Goal: Information Seeking & Learning: Learn about a topic

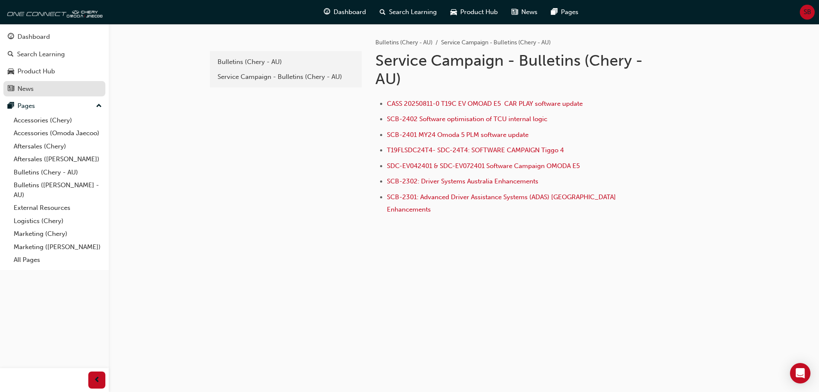
click at [62, 86] on div "News" at bounding box center [54, 89] width 93 height 11
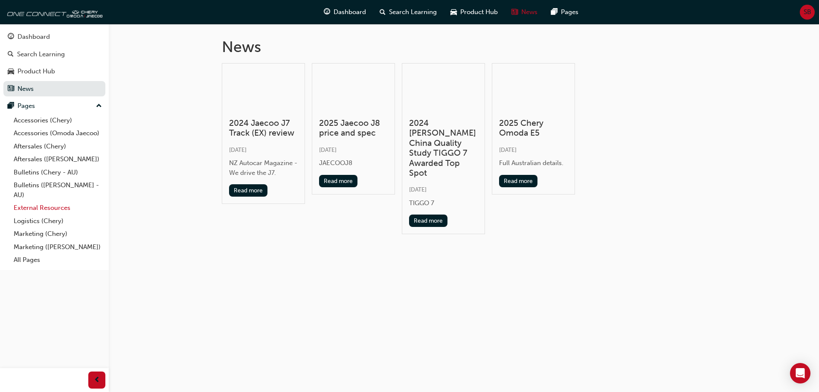
click at [64, 202] on link "External Resources" at bounding box center [57, 207] width 95 height 13
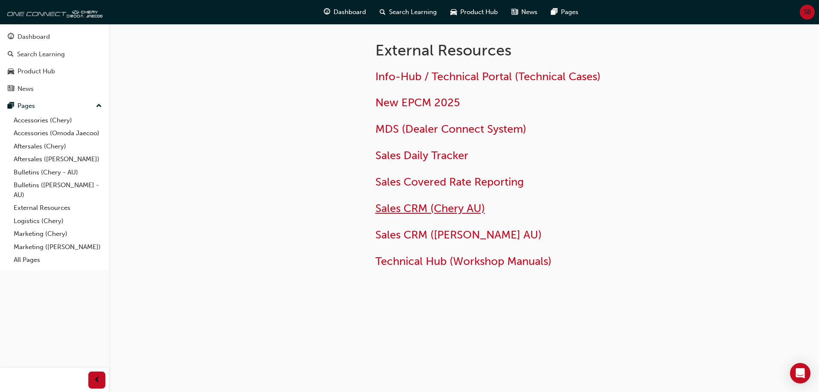
click at [449, 203] on span "Sales CRM (Chery AU)" at bounding box center [430, 208] width 110 height 13
click at [447, 131] on span "MDS (Dealer Connect System)" at bounding box center [450, 128] width 151 height 13
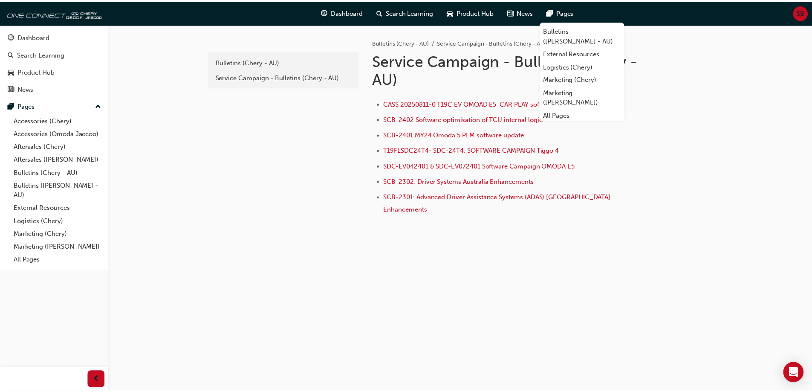
scroll to position [82, 0]
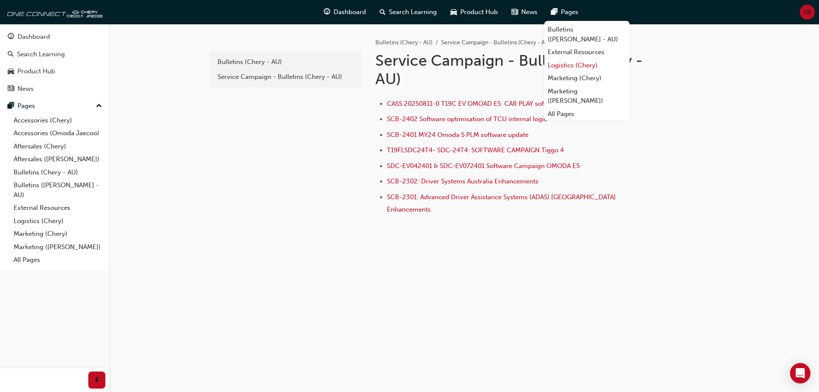
click at [575, 67] on link "Logistics (Chery)" at bounding box center [586, 65] width 85 height 13
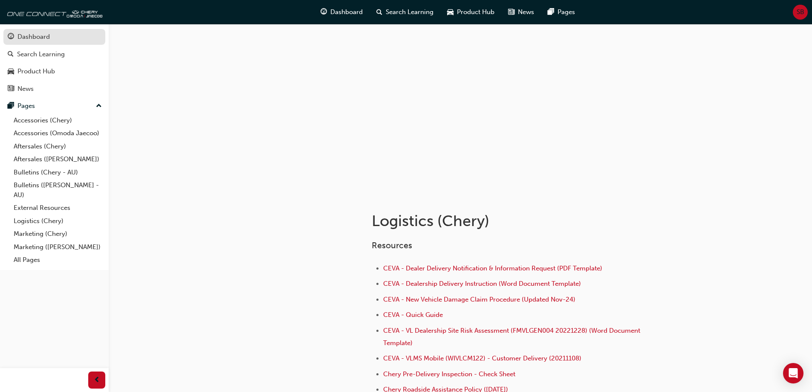
click at [42, 37] on div "Dashboard" at bounding box center [33, 37] width 32 height 10
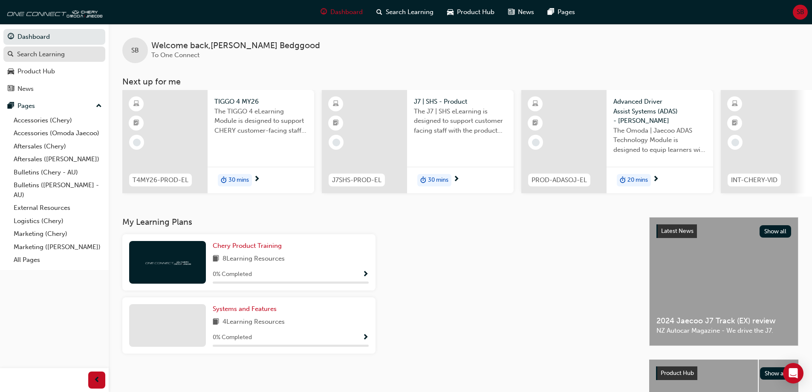
click at [56, 58] on div "Search Learning" at bounding box center [41, 54] width 48 height 10
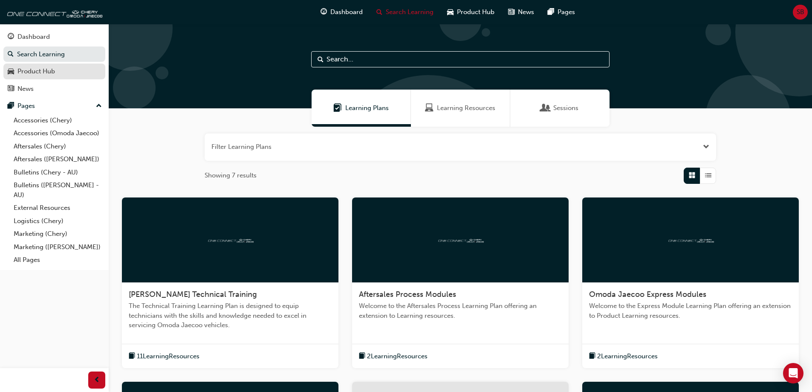
click at [67, 77] on link "Product Hub" at bounding box center [54, 72] width 102 height 16
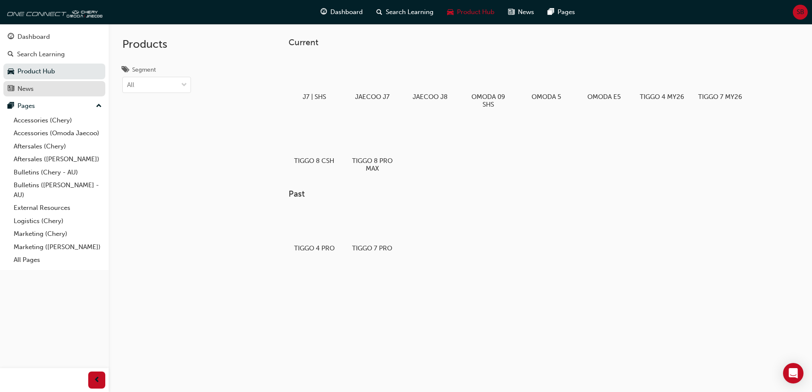
click at [64, 87] on div "News" at bounding box center [54, 89] width 93 height 11
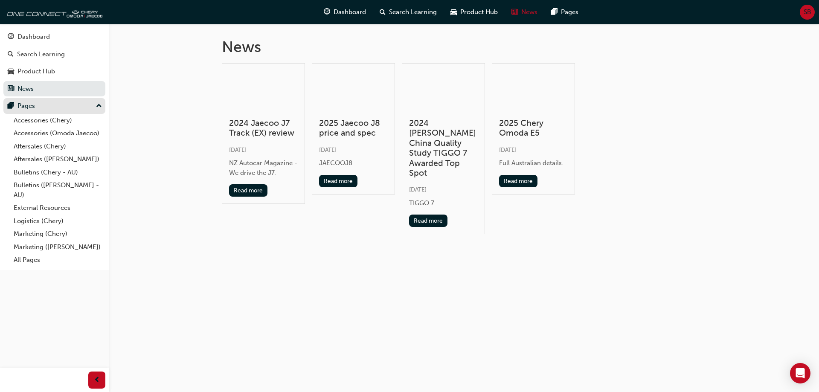
click at [65, 98] on button "Pages" at bounding box center [54, 106] width 102 height 16
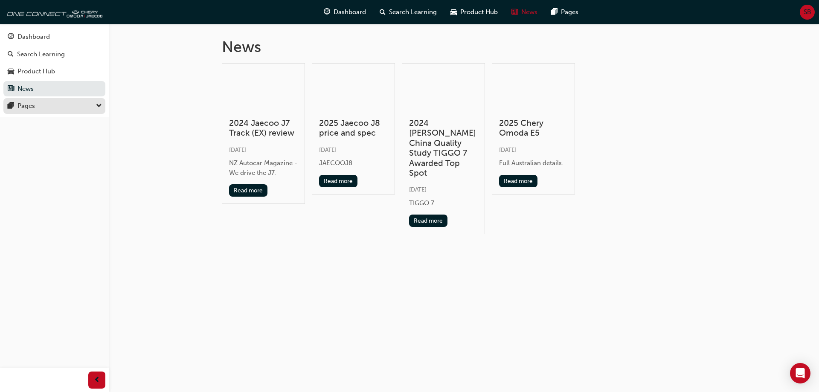
click at [65, 98] on button "Pages" at bounding box center [54, 106] width 102 height 16
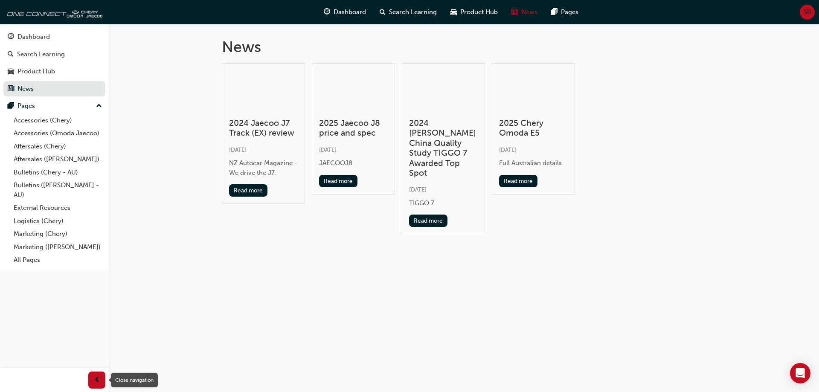
click at [95, 383] on span "prev-icon" at bounding box center [97, 380] width 6 height 11
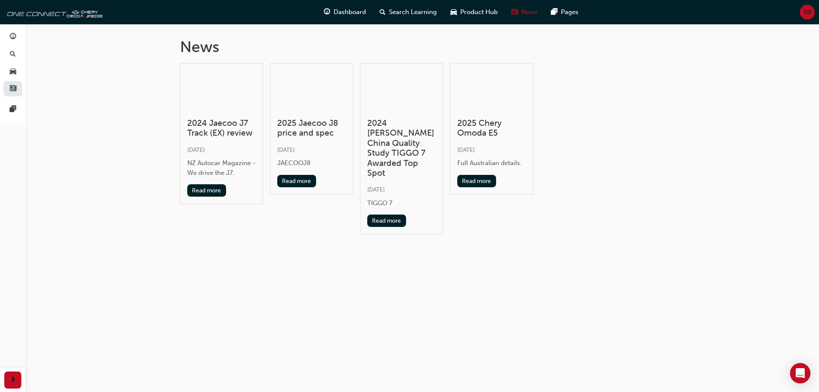
click at [95, 383] on div "News 2024 Jaecoo J7 Track (EX) review Fri 21 Feb 2025 NZ Autocar Magazine - We …" at bounding box center [409, 196] width 819 height 392
click at [13, 376] on span "next-icon" at bounding box center [13, 380] width 6 height 11
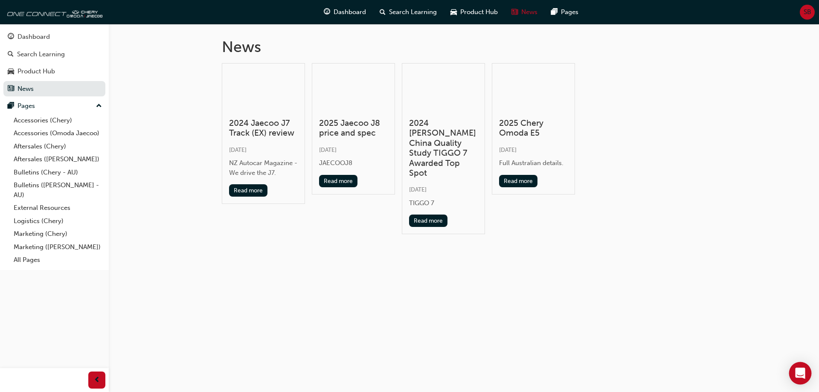
click at [796, 374] on icon "Open Intercom Messenger" at bounding box center [800, 373] width 10 height 11
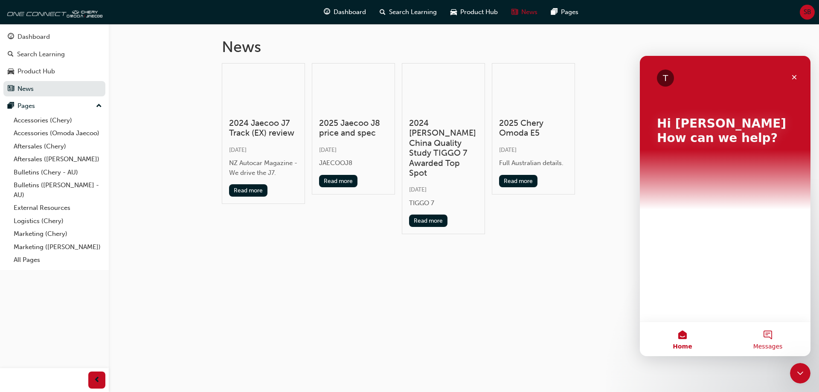
click at [774, 336] on button "Messages" at bounding box center [767, 339] width 85 height 34
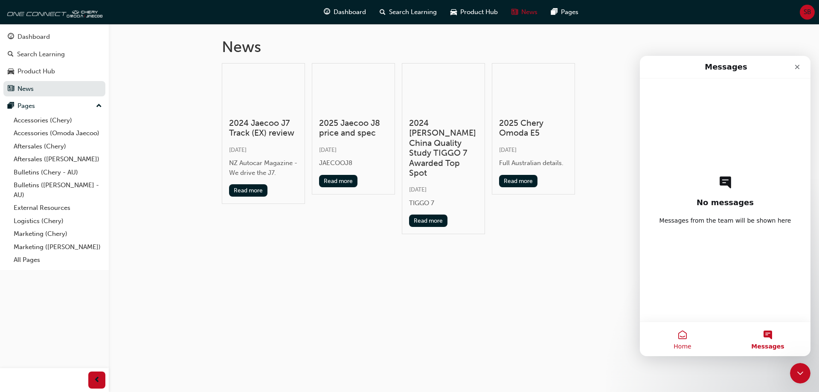
click at [689, 336] on button "Home" at bounding box center [682, 339] width 85 height 34
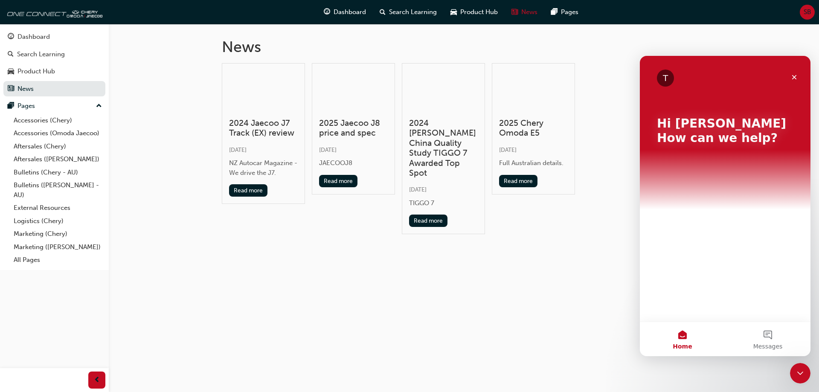
click at [483, 243] on div "News 2024 Jaecoo J7 Track (EX) review Fri 21 Feb 2025 NZ Autocar Magazine - We …" at bounding box center [464, 146] width 512 height 244
click at [554, 10] on span "pages-icon" at bounding box center [554, 12] width 6 height 11
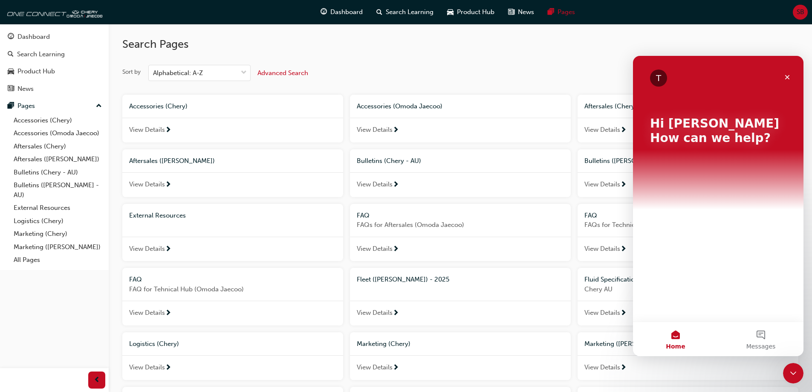
click at [385, 62] on div "Search Pages Sort by Alphabetical: A-Z Advanced Search Accessories (Chery) View…" at bounding box center [460, 314] width 676 height 581
click at [796, 368] on icon "Close Intercom Messenger" at bounding box center [792, 372] width 10 height 10
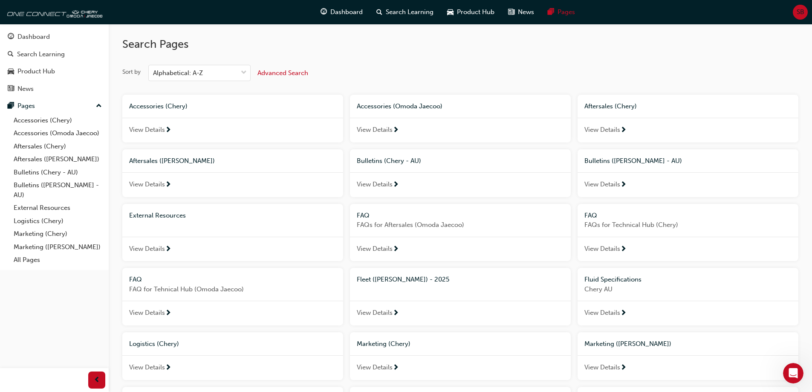
click at [615, 128] on span "View Details" at bounding box center [603, 130] width 36 height 10
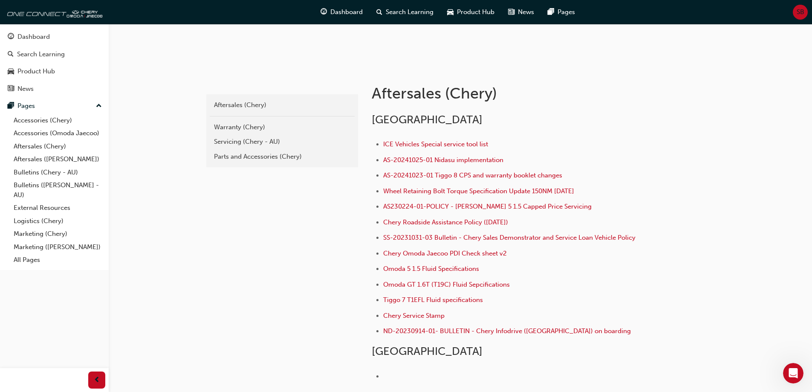
scroll to position [124, 0]
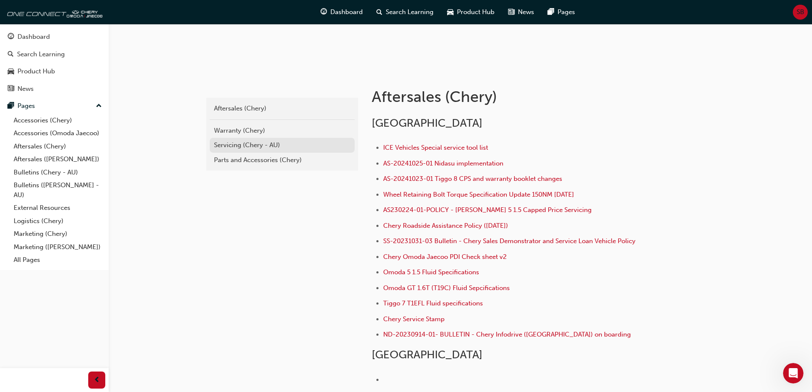
click at [234, 139] on link "Servicing (Chery - AU)" at bounding box center [282, 145] width 145 height 15
